Goal: Find specific fact

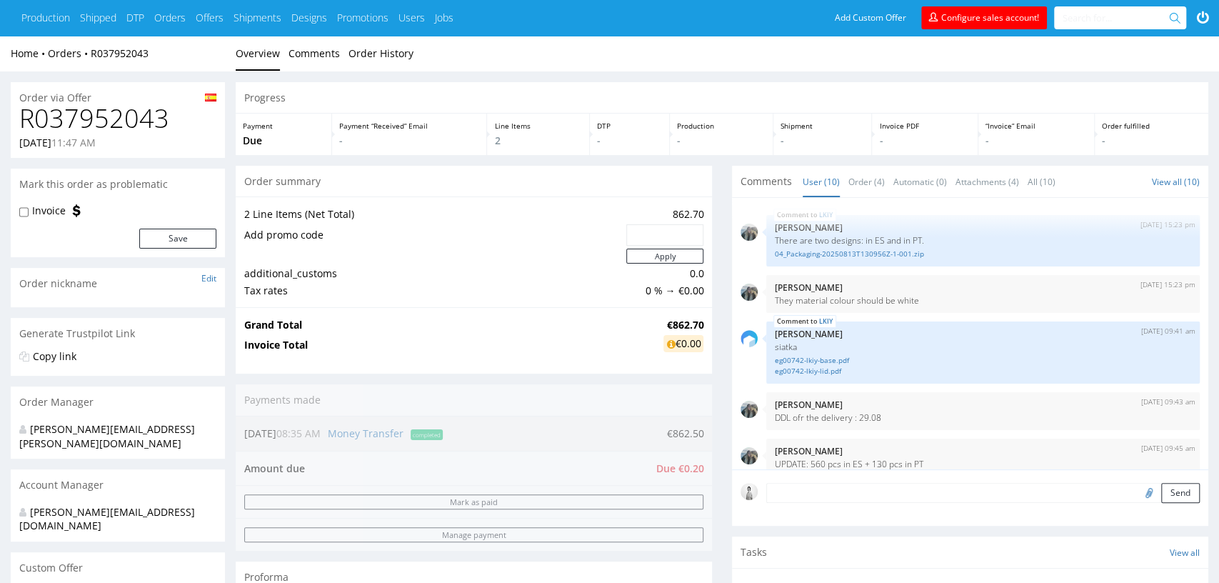
click at [125, 428] on div "[PERSON_NAME][EMAIL_ADDRESS][PERSON_NAME][DOMAIN_NAME]" at bounding box center [112, 436] width 186 height 28
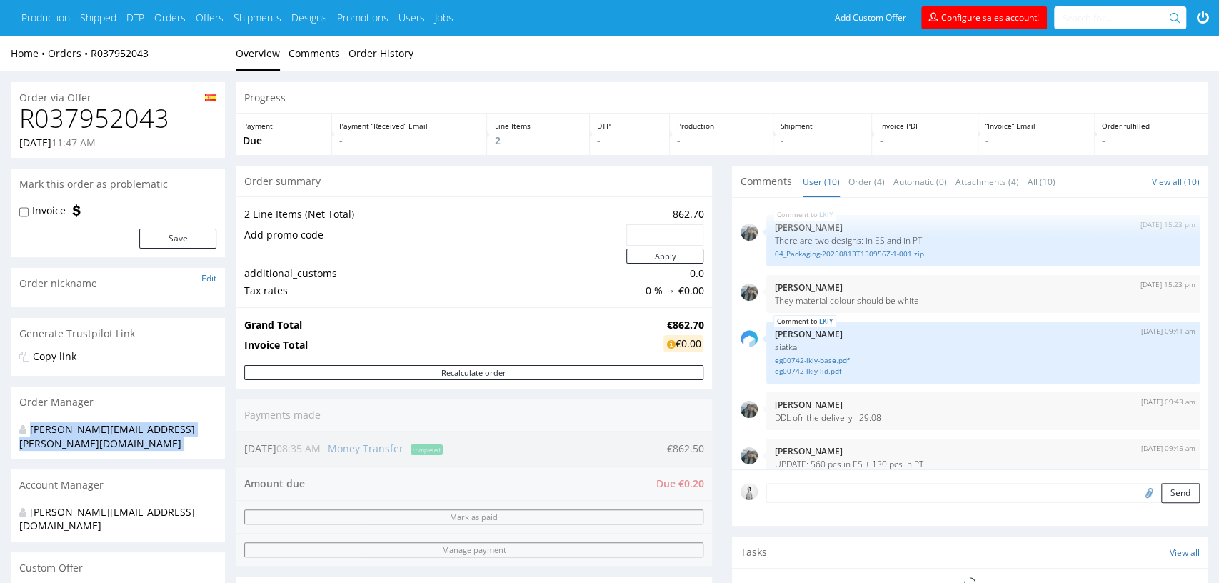
scroll to position [275, 0]
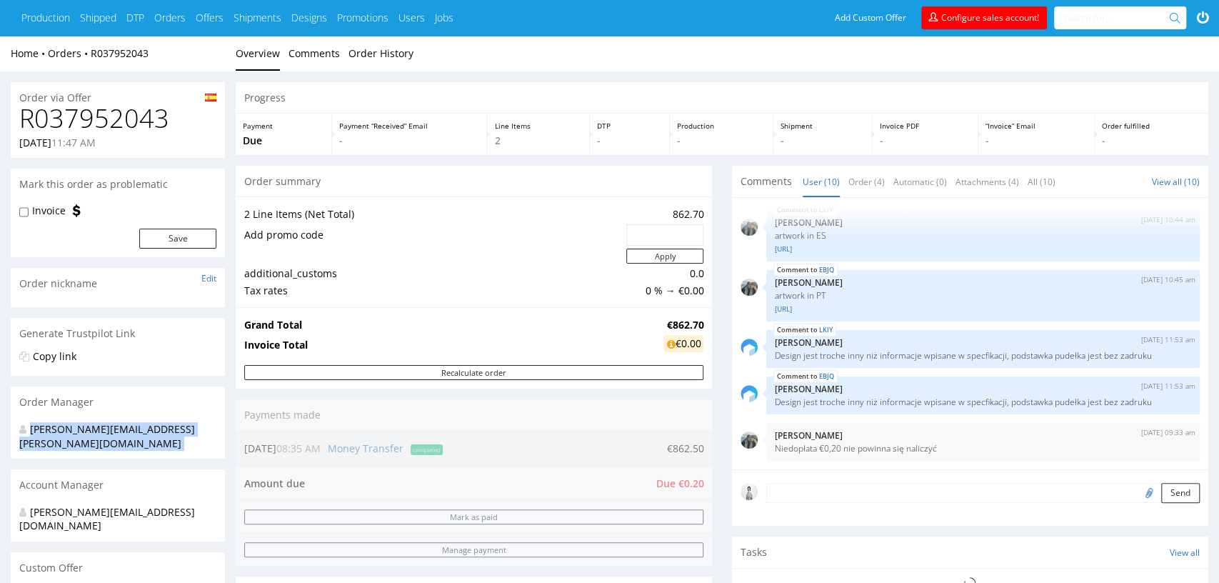
click at [125, 428] on div "[PERSON_NAME][EMAIL_ADDRESS][PERSON_NAME][DOMAIN_NAME]" at bounding box center [112, 436] width 186 height 28
click at [87, 117] on h1 "R037952043" at bounding box center [117, 118] width 197 height 29
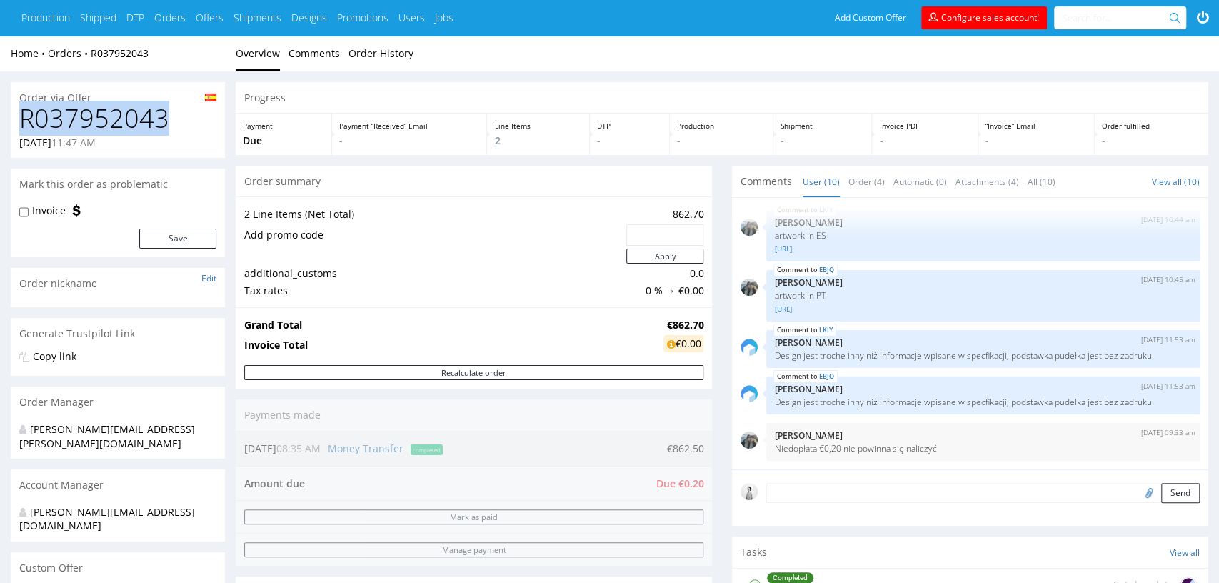
click at [87, 117] on h1 "R037952043" at bounding box center [117, 118] width 197 height 29
copy h1 "R037952043"
